Goal: Task Accomplishment & Management: Use online tool/utility

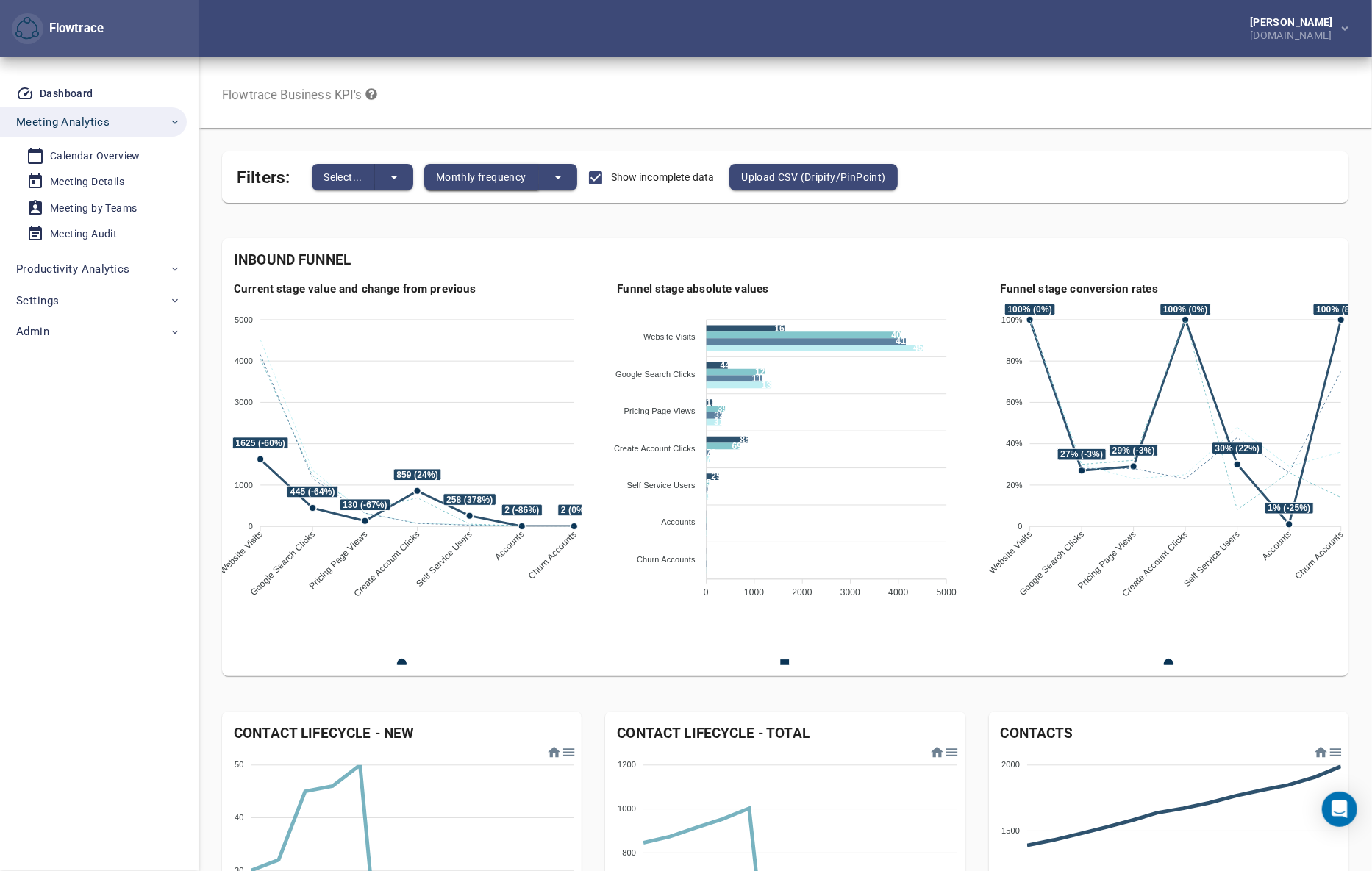
click at [507, 177] on span "Monthly frequency" at bounding box center [481, 177] width 91 height 18
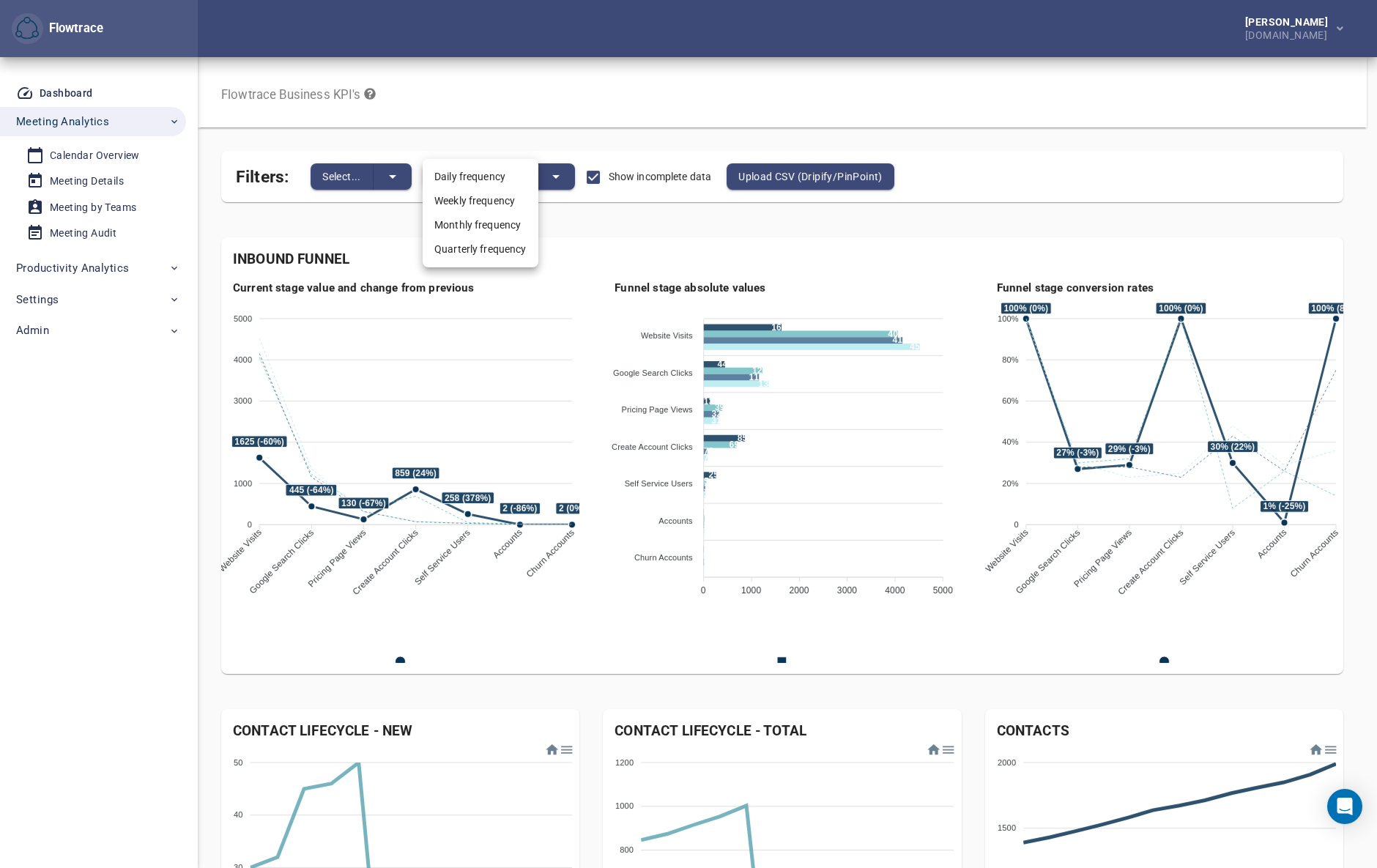
click at [480, 246] on li "Quarterly frequency" at bounding box center [480, 249] width 116 height 24
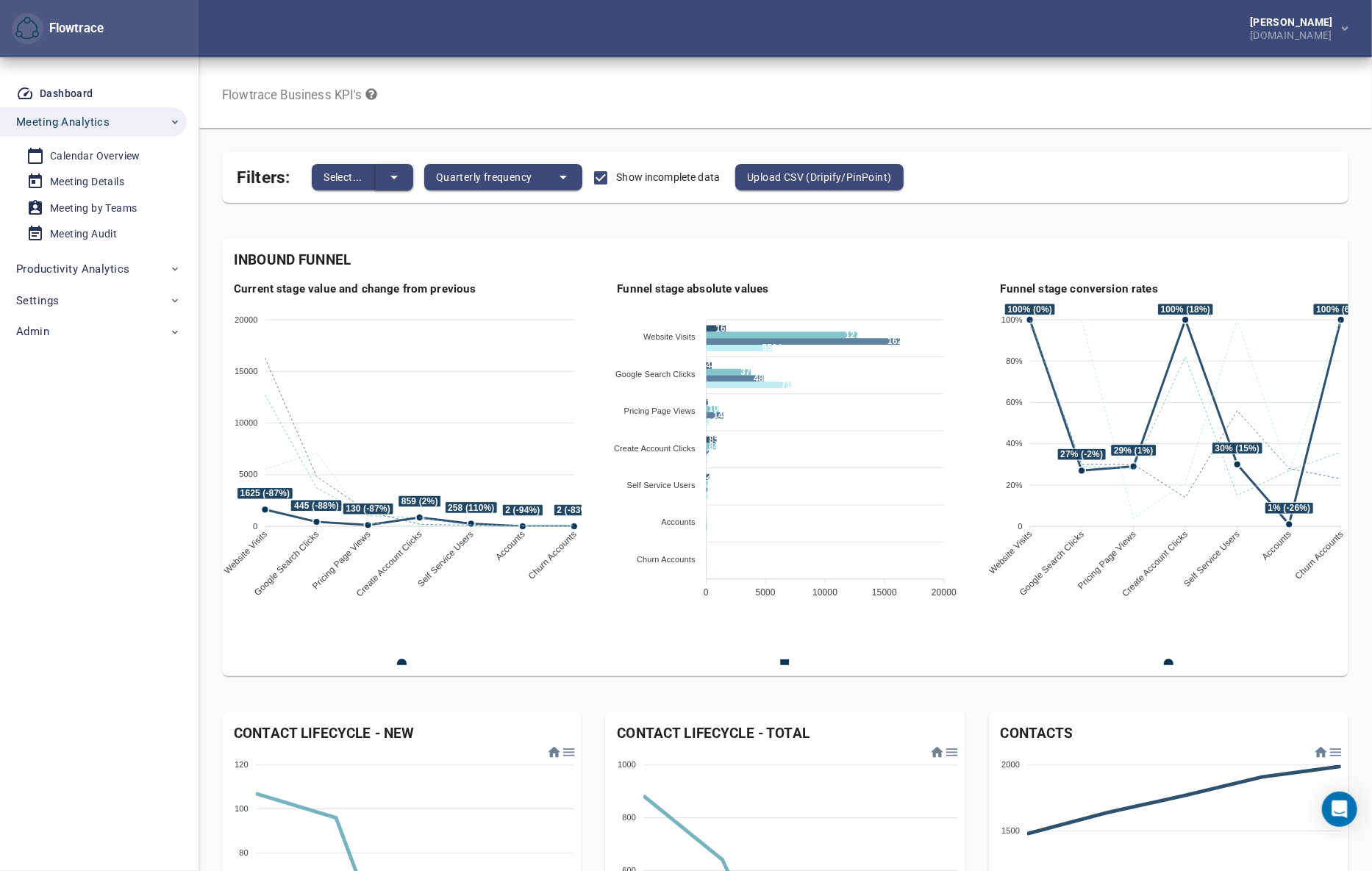
click at [401, 181] on icon "split button" at bounding box center [394, 177] width 18 height 18
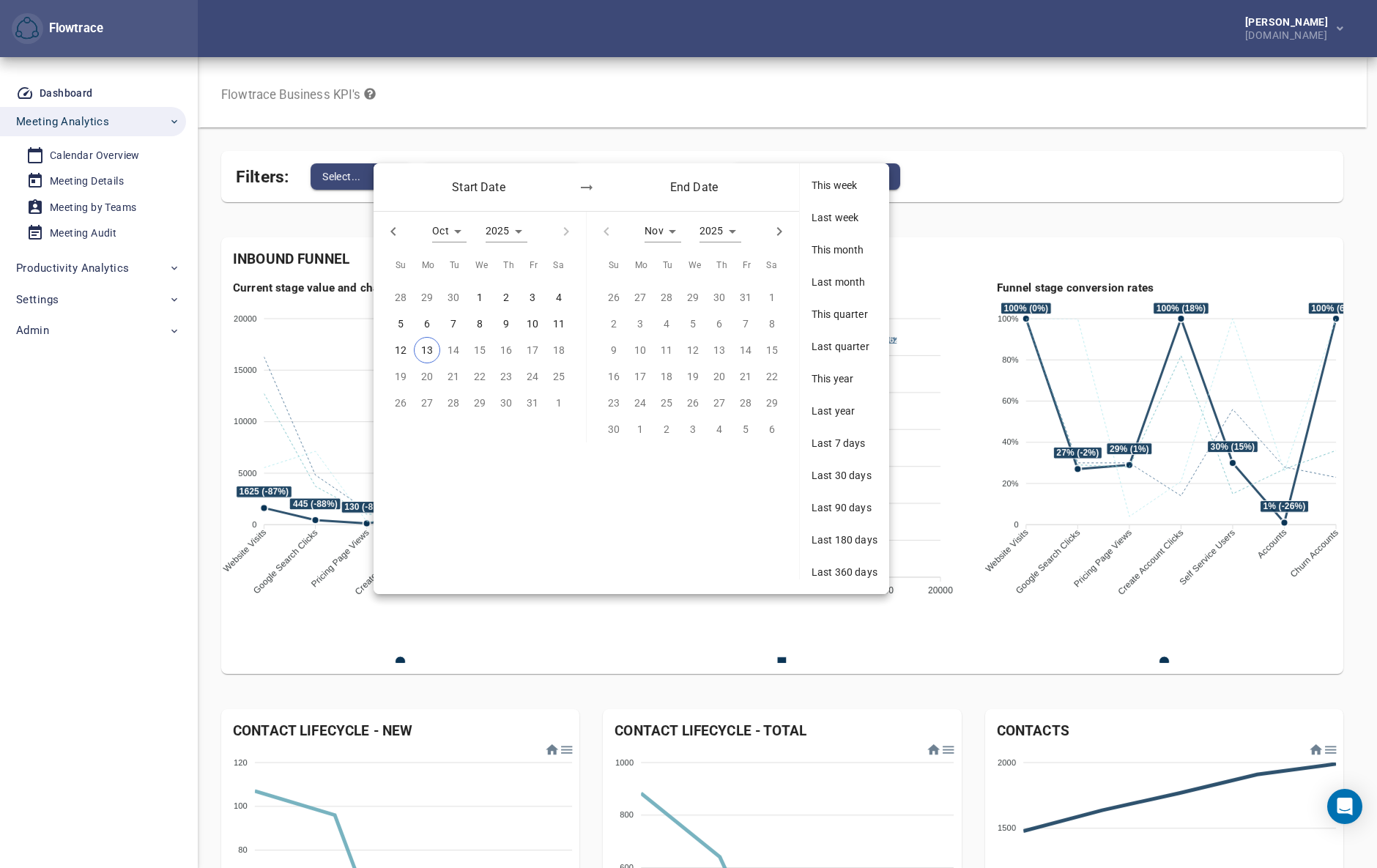
click at [512, 227] on div "2025 ****" at bounding box center [507, 231] width 42 height 22
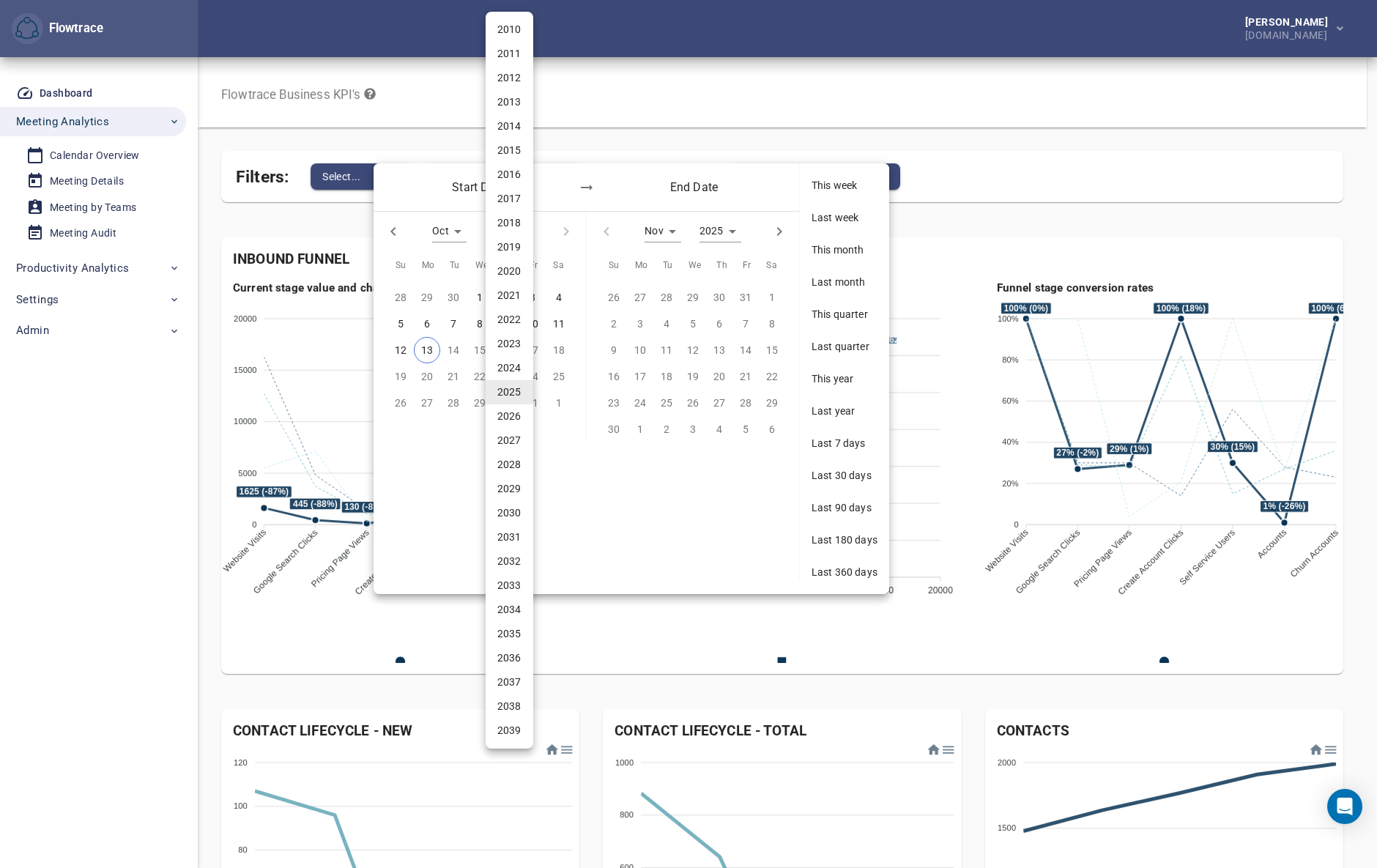
click at [508, 273] on li "2020" at bounding box center [510, 271] width 48 height 24
type input "****"
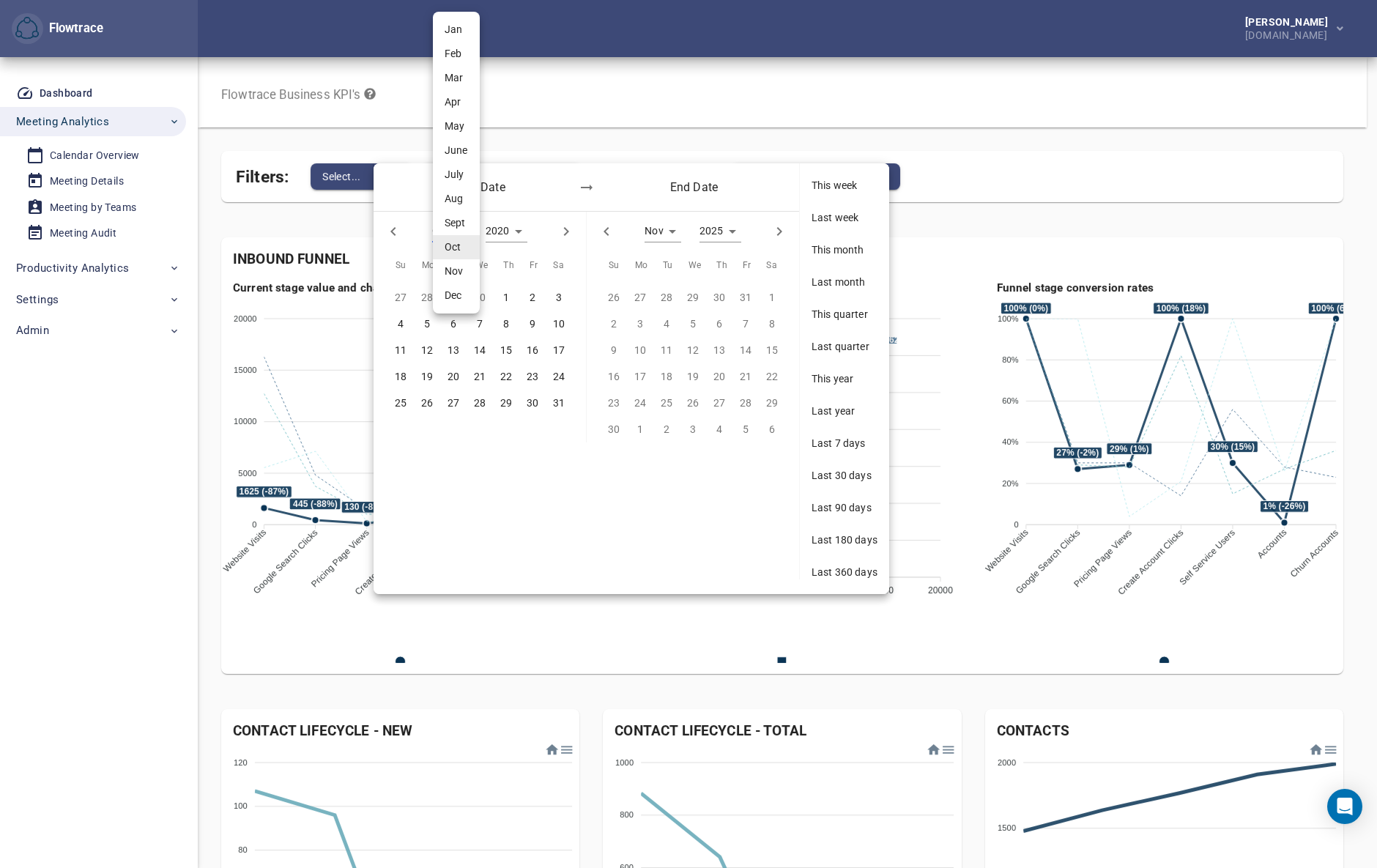
click at [456, 237] on div "Oct * Jan Feb Mar Apr May June July Aug Sept Oct Nov Dec" at bounding box center [449, 231] width 34 height 22
click at [461, 34] on li "Jan" at bounding box center [456, 30] width 47 height 24
type input "*"
click at [480, 294] on p "1" at bounding box center [480, 297] width 6 height 16
click at [611, 227] on icon "button" at bounding box center [607, 232] width 18 height 18
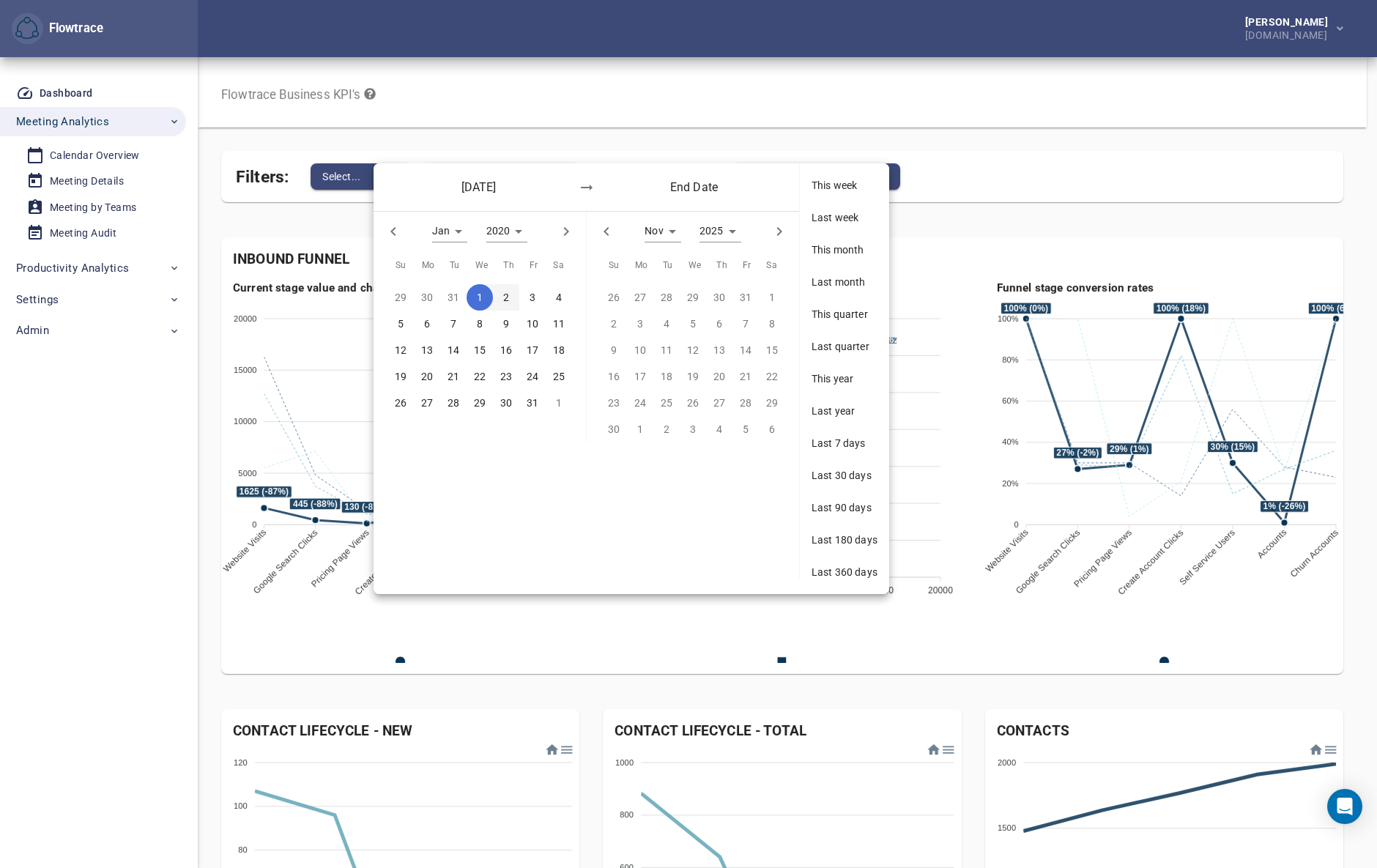
type input "*"
click at [697, 295] on span "1" at bounding box center [693, 297] width 26 height 16
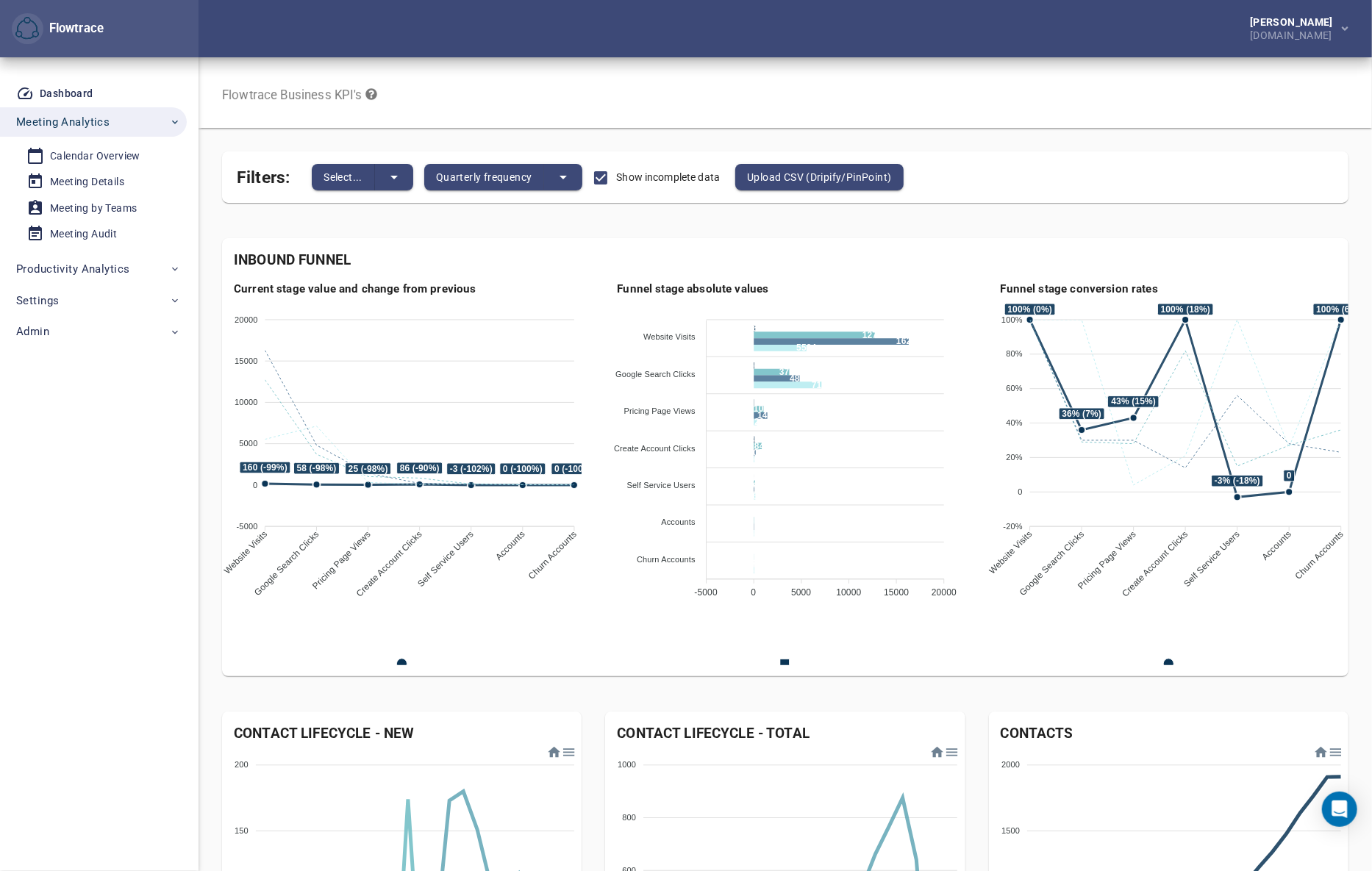
click at [643, 88] on div "Flowtrace Business KPI's" at bounding box center [785, 92] width 1174 height 71
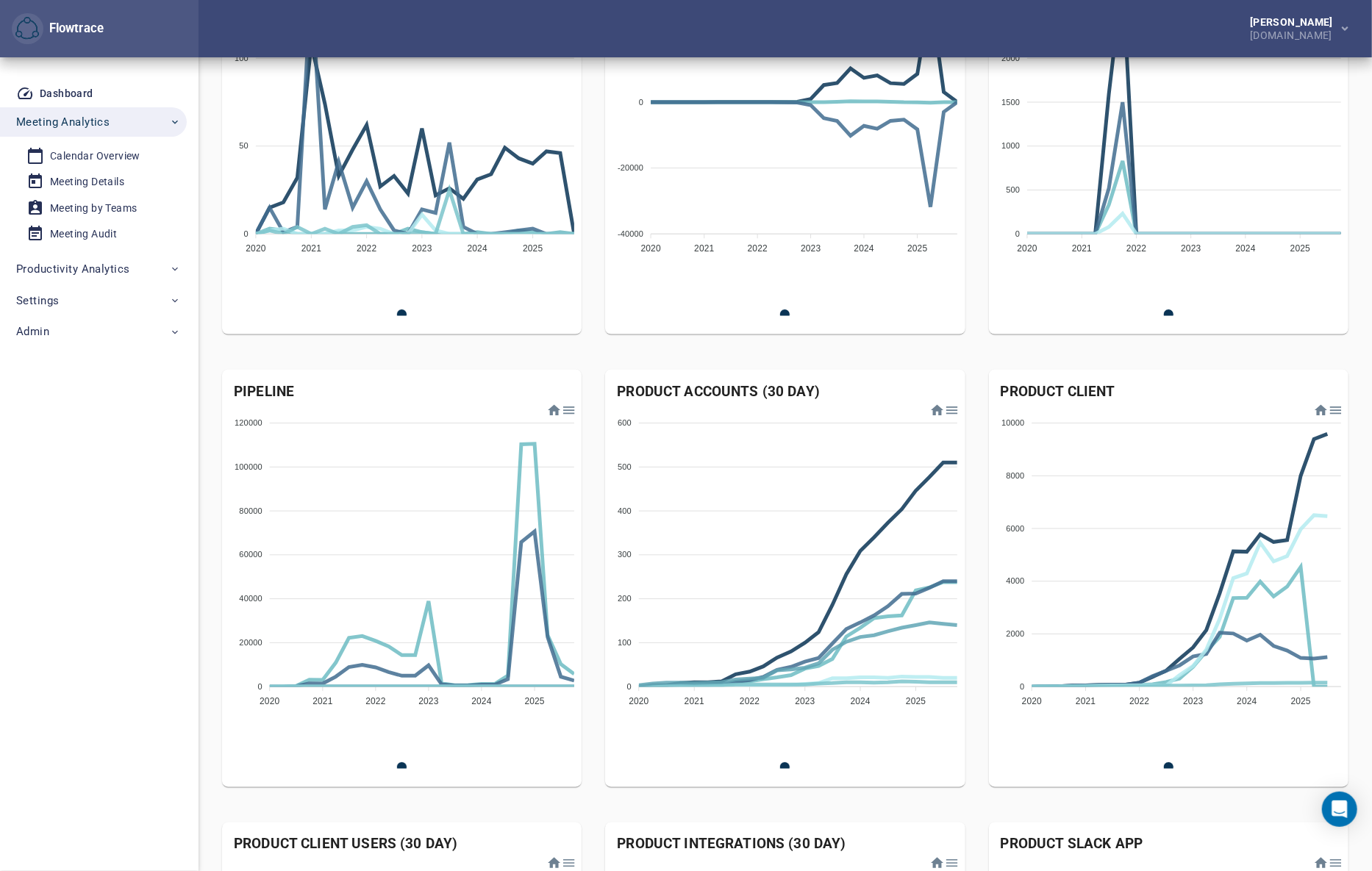
scroll to position [1404, 0]
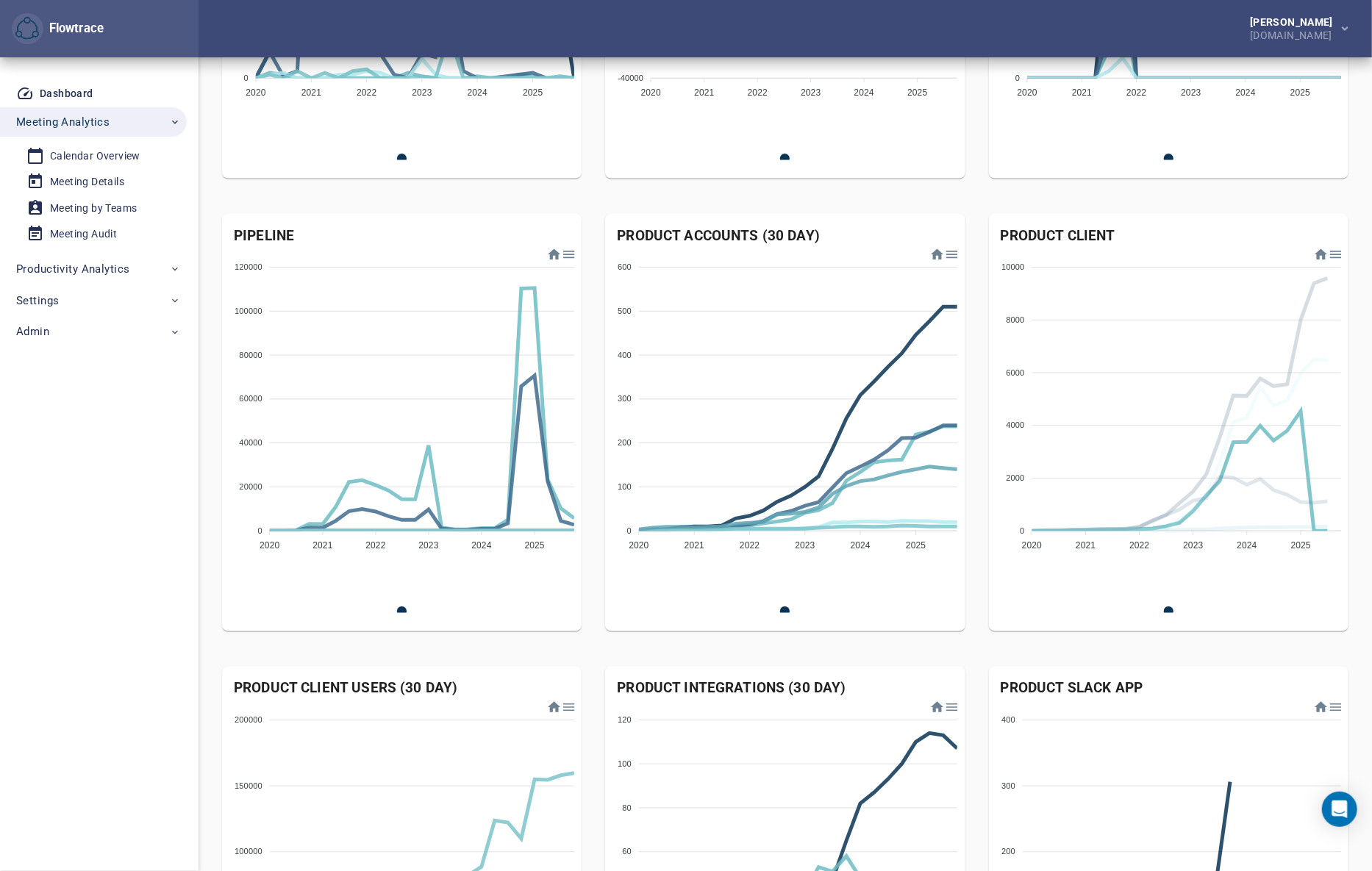
click at [1045, 798] on span "Staff Fulltime" at bounding box center [1014, 803] width 64 height 10
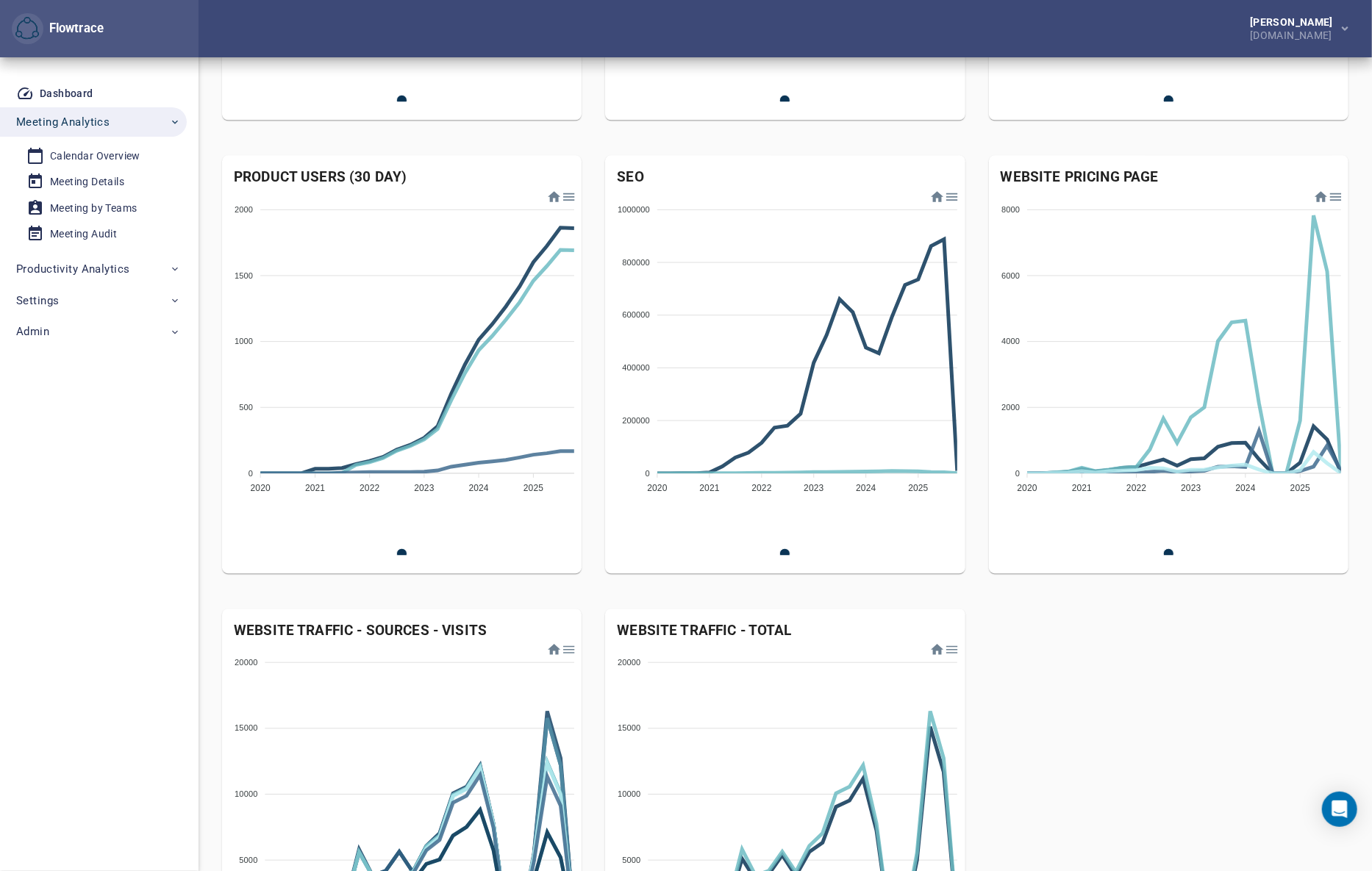
scroll to position [2339, 0]
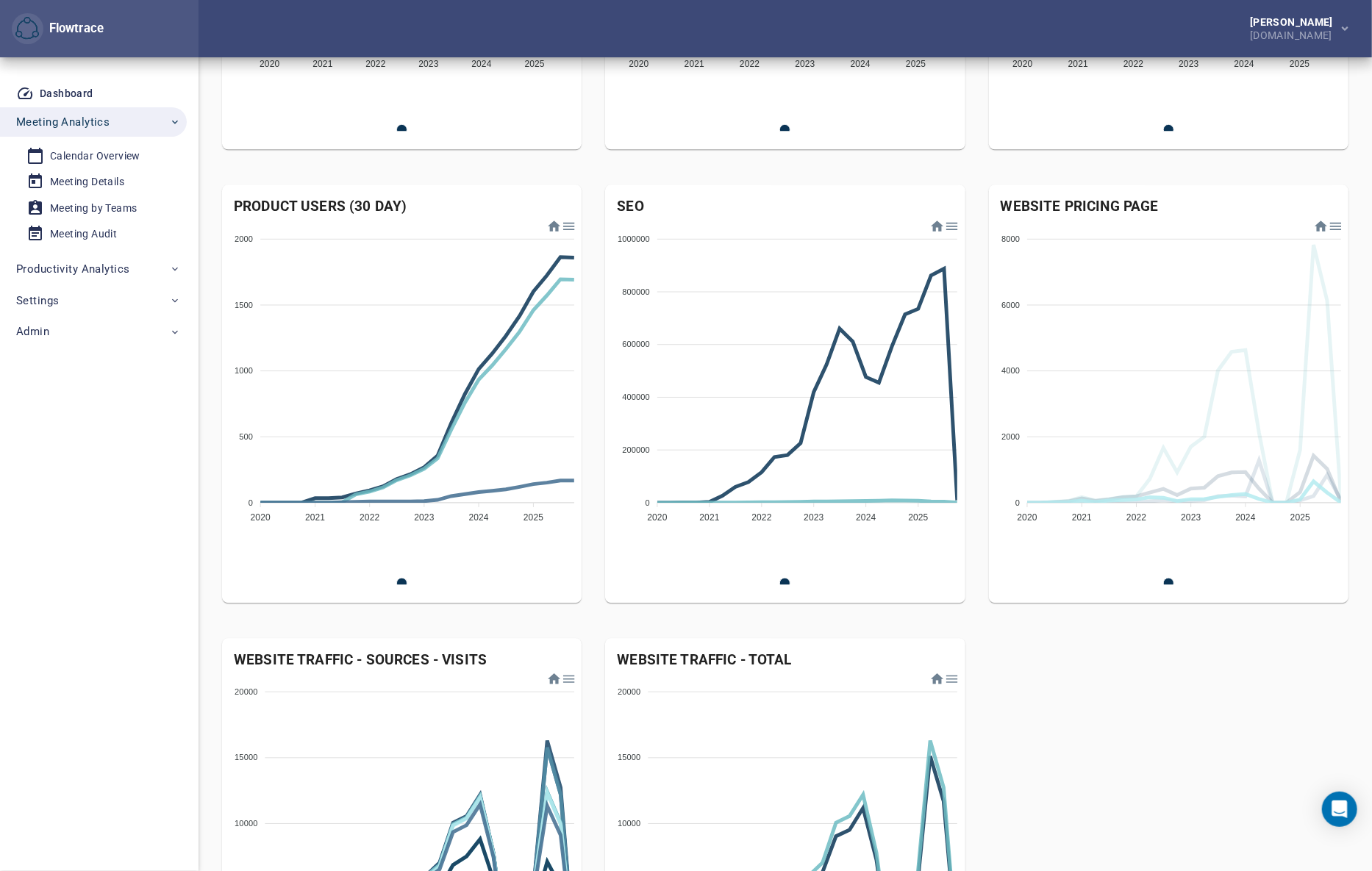
click at [1037, 769] on span "CTA Views" at bounding box center [1009, 774] width 55 height 10
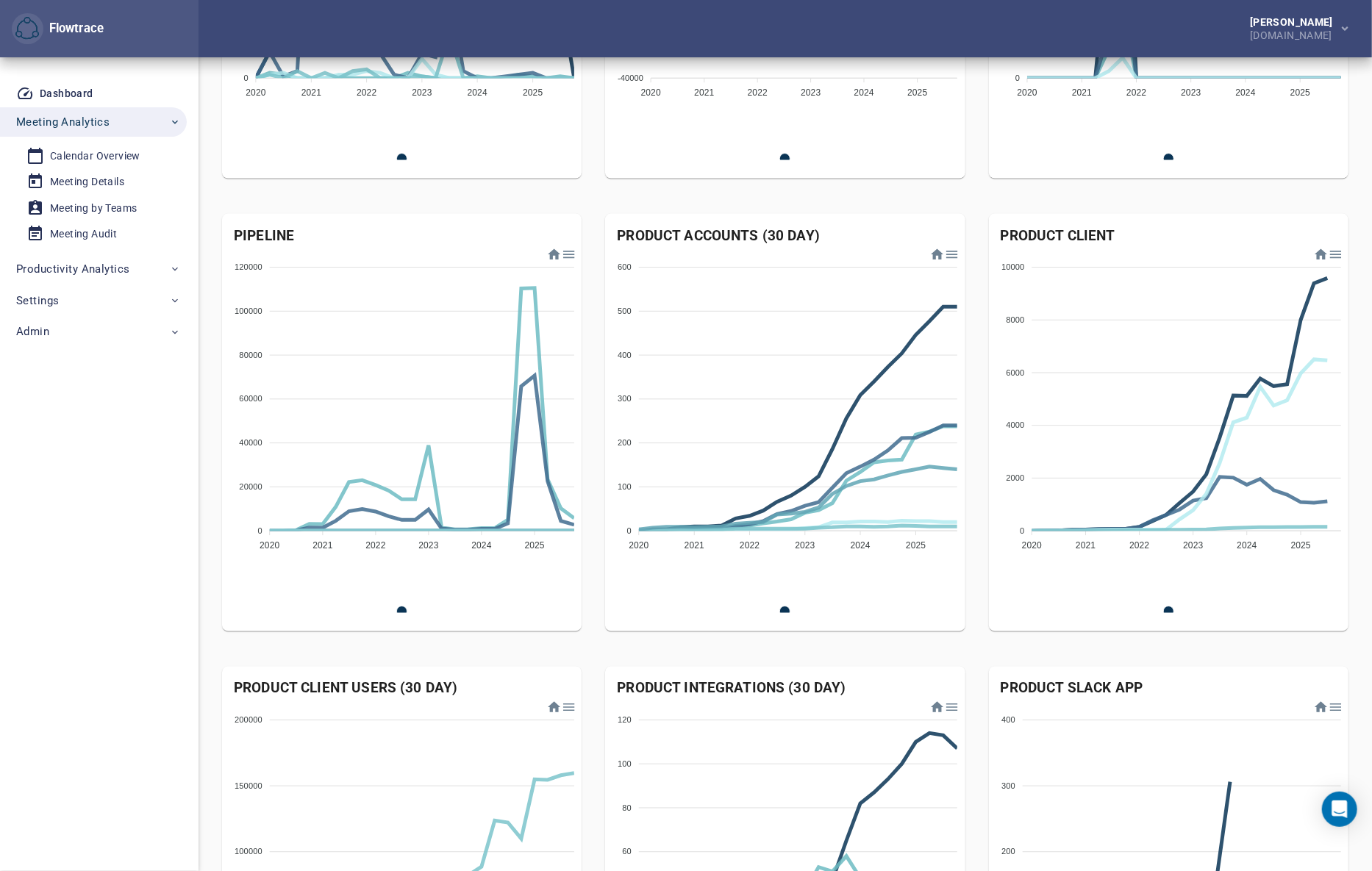
scroll to position [1248, 0]
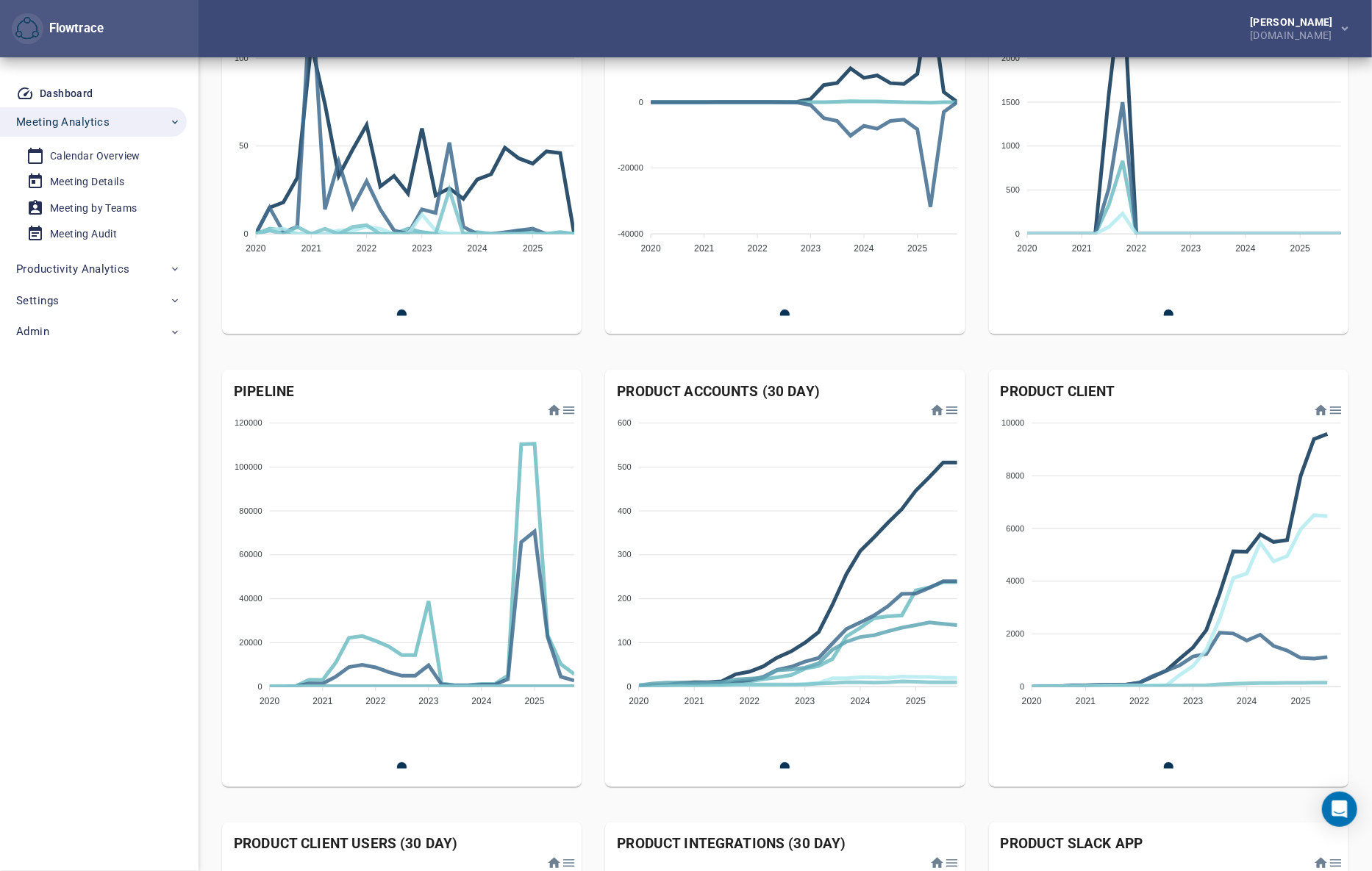
click at [949, 409] on div at bounding box center [952, 409] width 13 height 13
click at [928, 472] on div "Download CSV" at bounding box center [915, 474] width 75 height 22
click at [829, 19] on div "[PERSON_NAME] [DOMAIN_NAME]" at bounding box center [785, 28] width 1174 height 57
